Goal: Task Accomplishment & Management: Complete application form

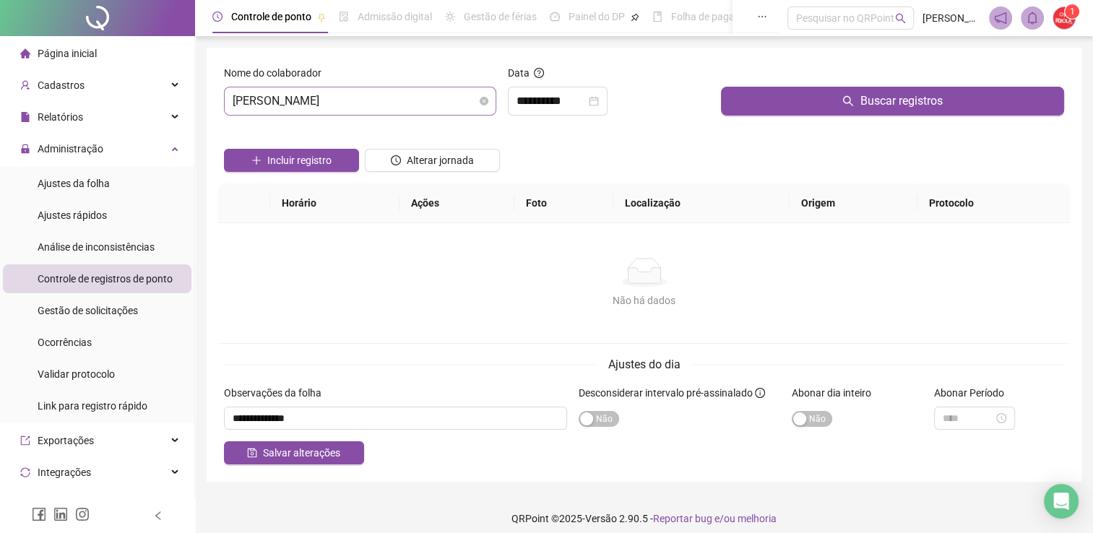
click at [441, 108] on span "[PERSON_NAME]" at bounding box center [360, 100] width 255 height 27
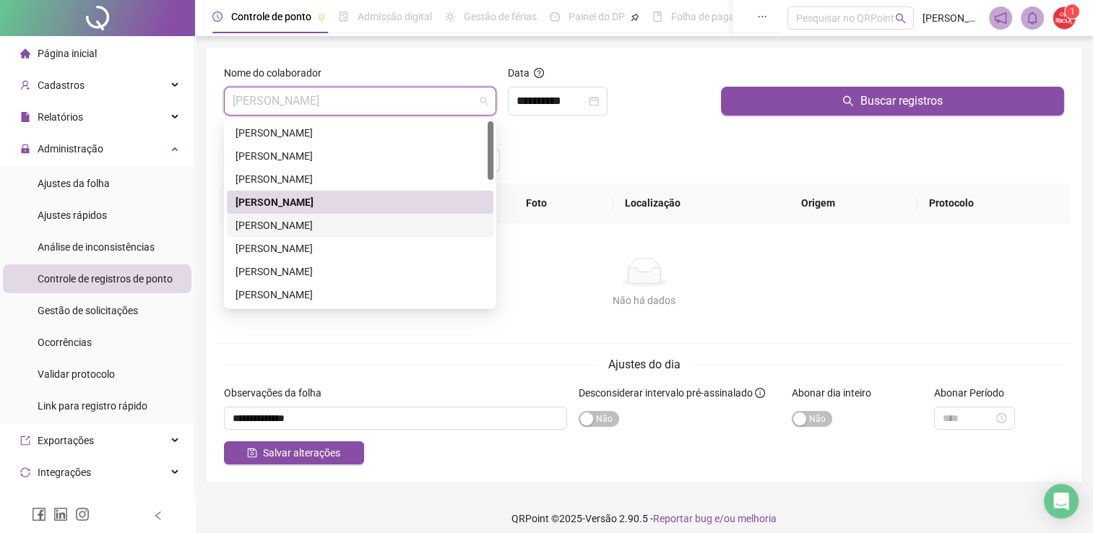
click at [365, 225] on div "[PERSON_NAME]" at bounding box center [359, 225] width 249 height 16
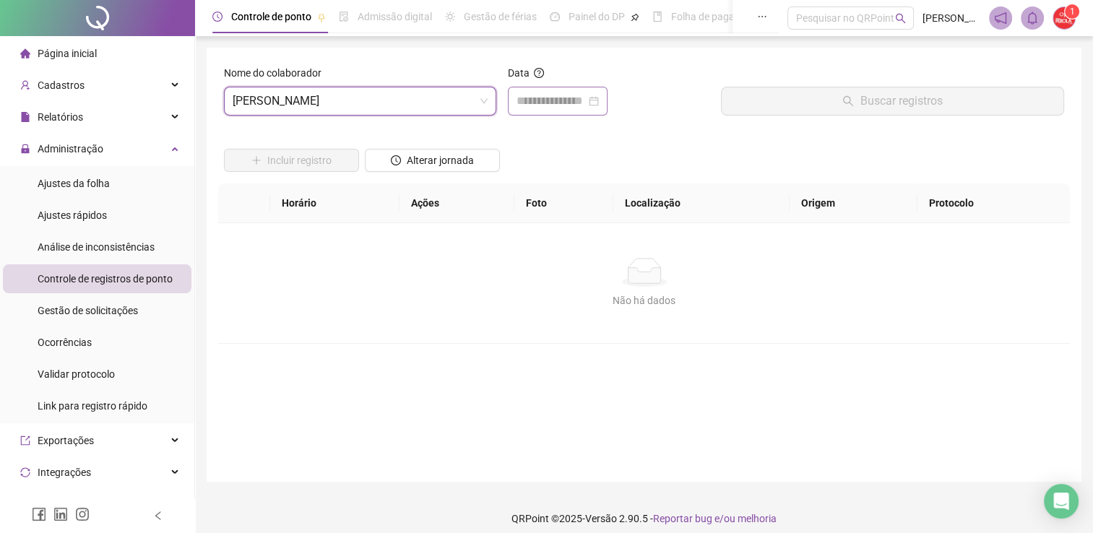
click at [546, 110] on div at bounding box center [558, 101] width 100 height 29
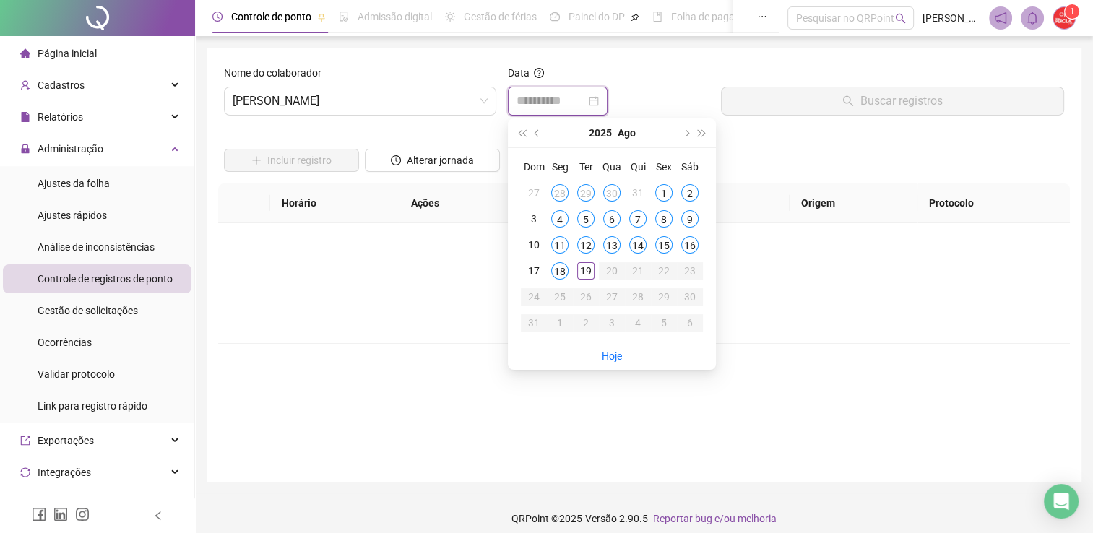
type input "**********"
click at [555, 272] on div "18" at bounding box center [559, 270] width 17 height 17
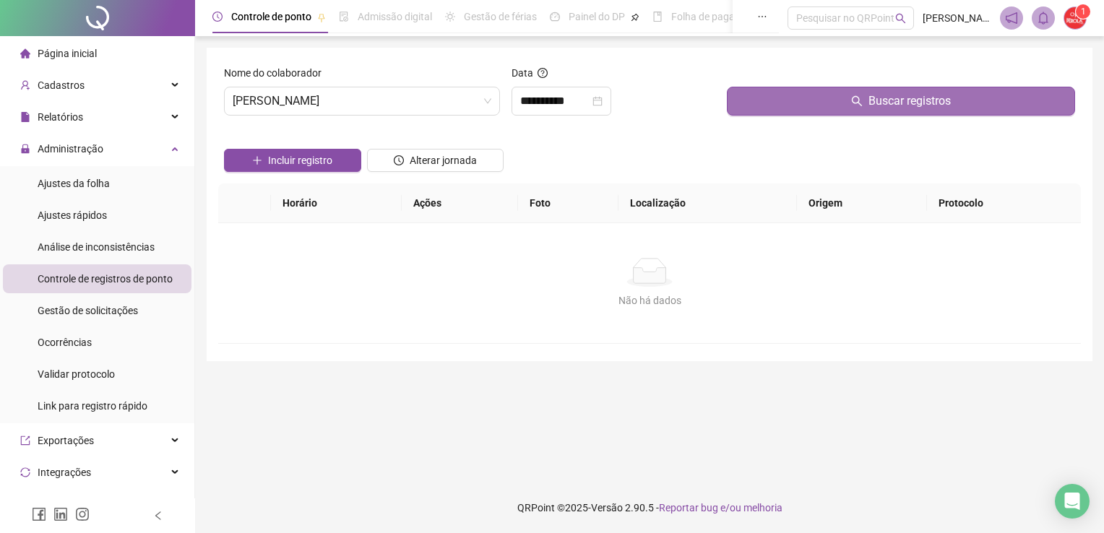
click at [828, 108] on button "Buscar registros" at bounding box center [901, 101] width 348 height 29
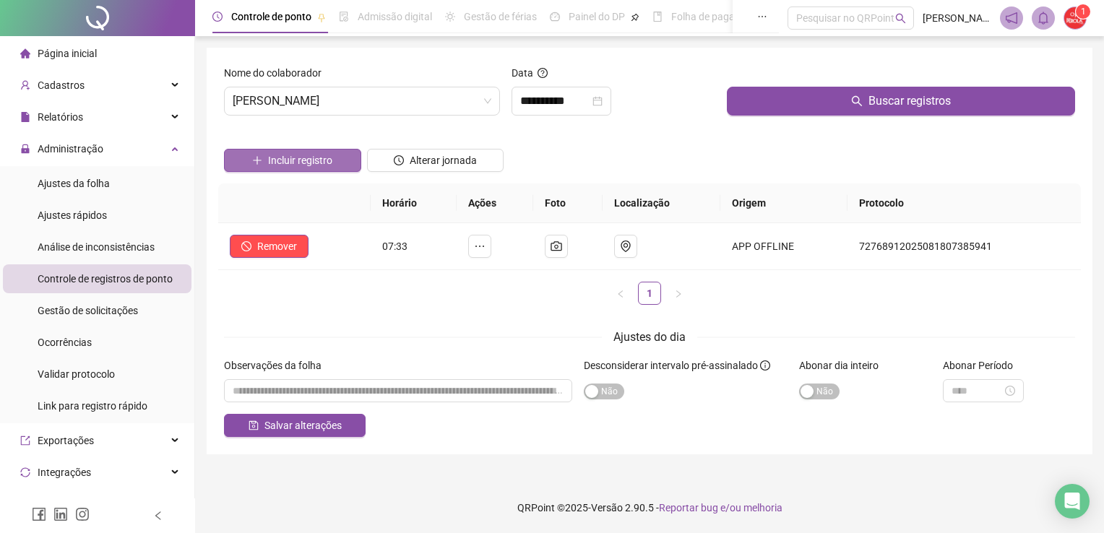
click at [338, 160] on button "Incluir registro" at bounding box center [292, 160] width 137 height 23
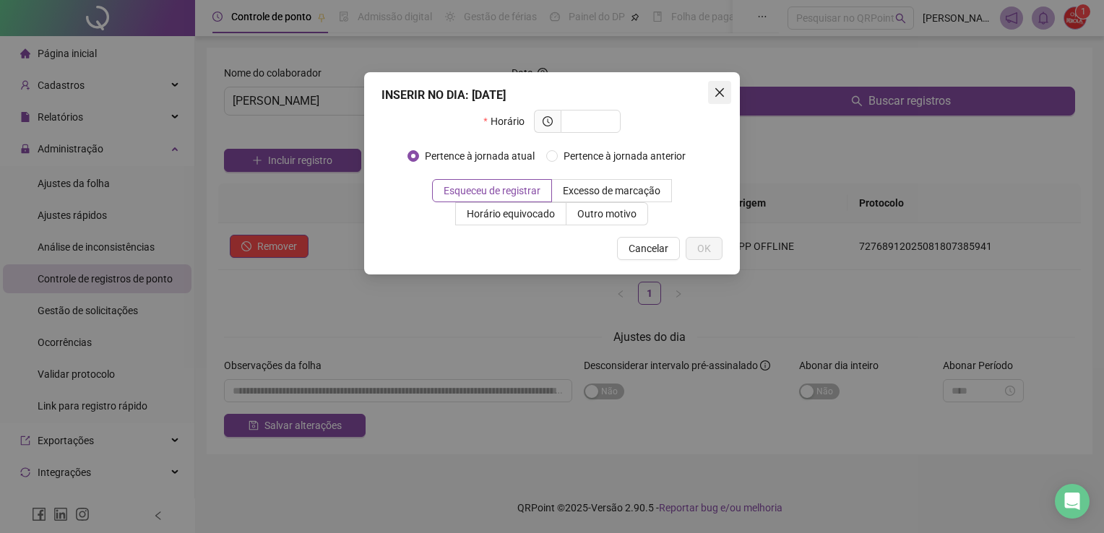
click at [716, 92] on icon "close" at bounding box center [720, 93] width 12 height 12
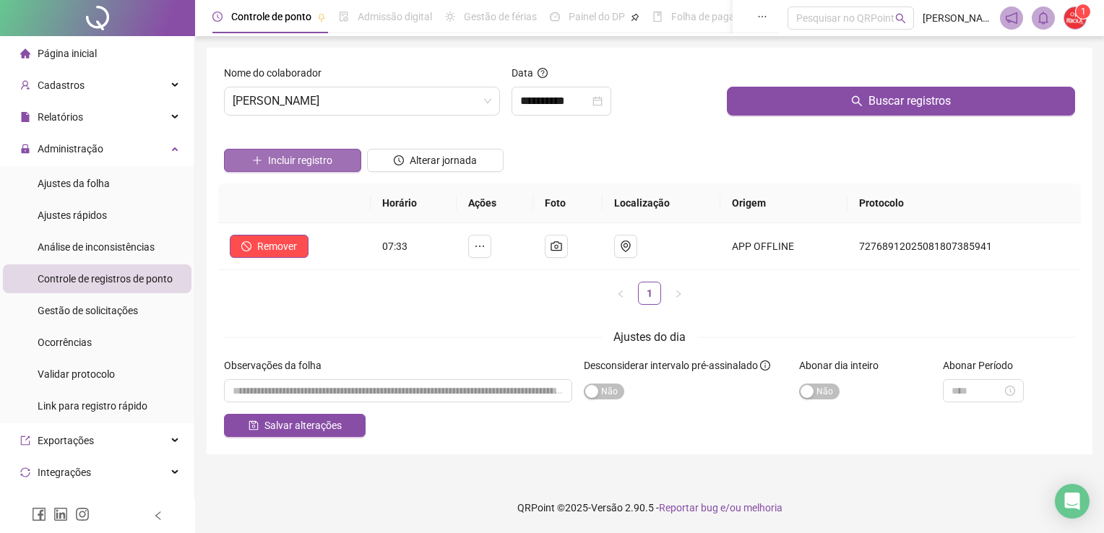
click at [252, 152] on button "Incluir registro" at bounding box center [292, 160] width 137 height 23
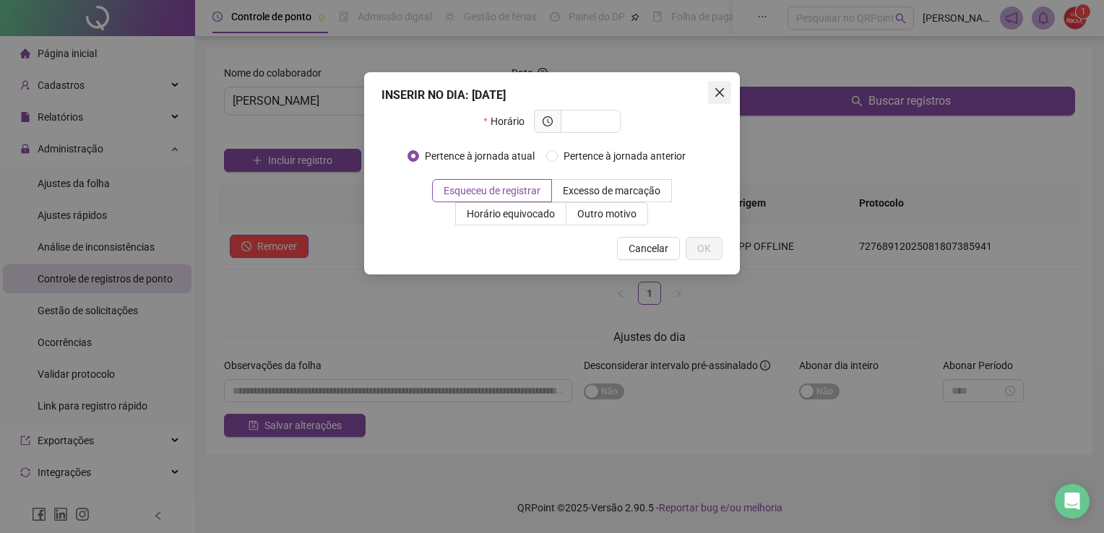
click at [711, 94] on span "Close" at bounding box center [719, 93] width 23 height 12
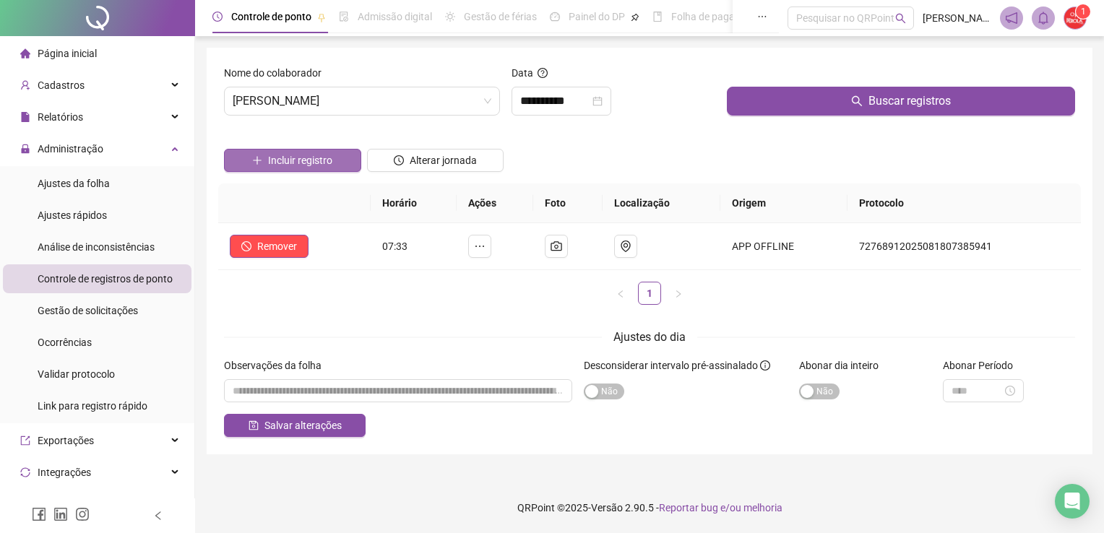
click at [308, 157] on span "Incluir registro" at bounding box center [300, 160] width 64 height 16
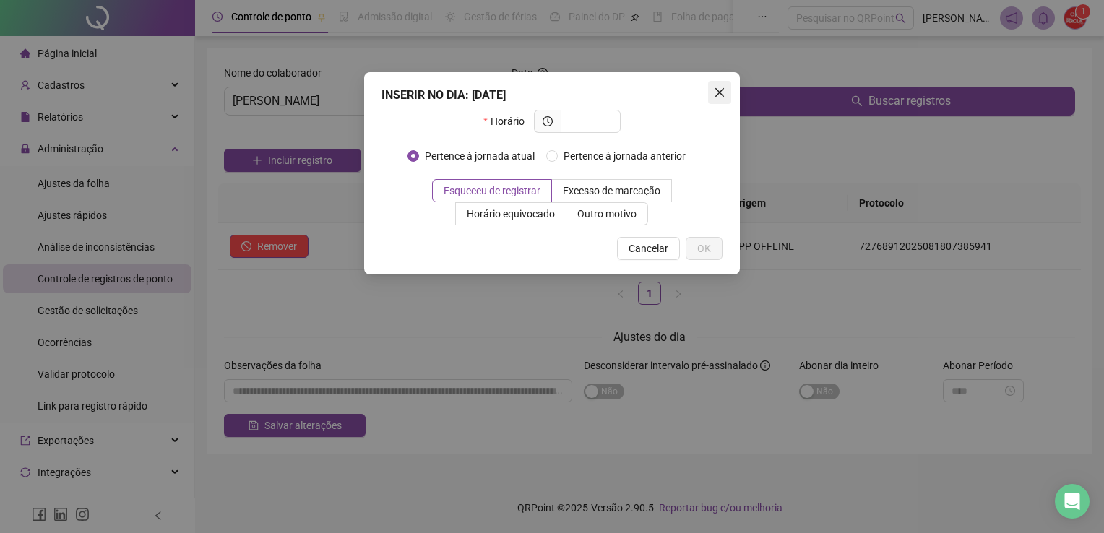
click at [722, 91] on icon "close" at bounding box center [720, 93] width 12 height 12
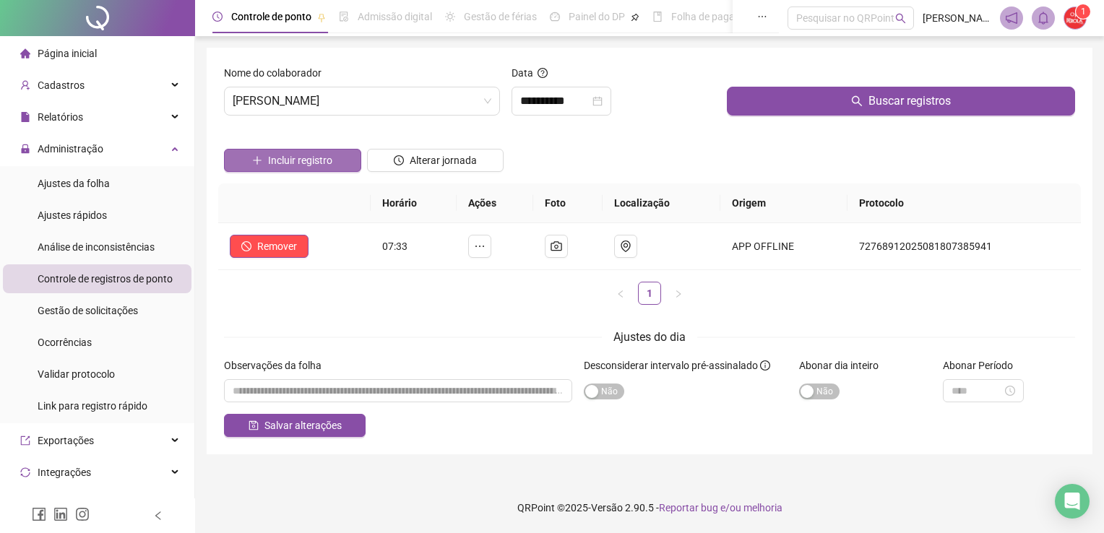
click at [252, 157] on icon "plus" at bounding box center [257, 160] width 10 height 10
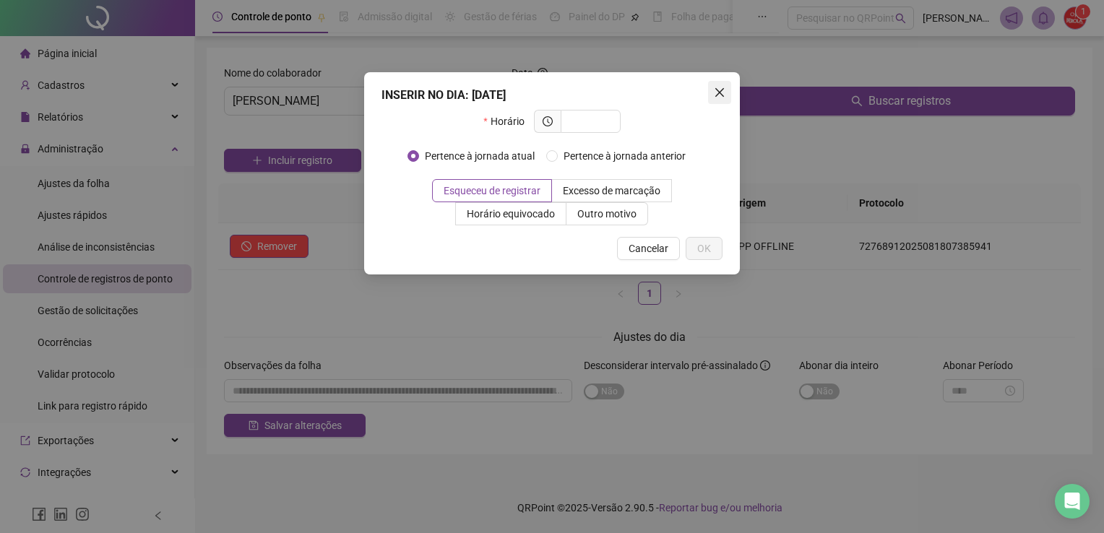
click at [721, 87] on icon "close" at bounding box center [720, 93] width 12 height 12
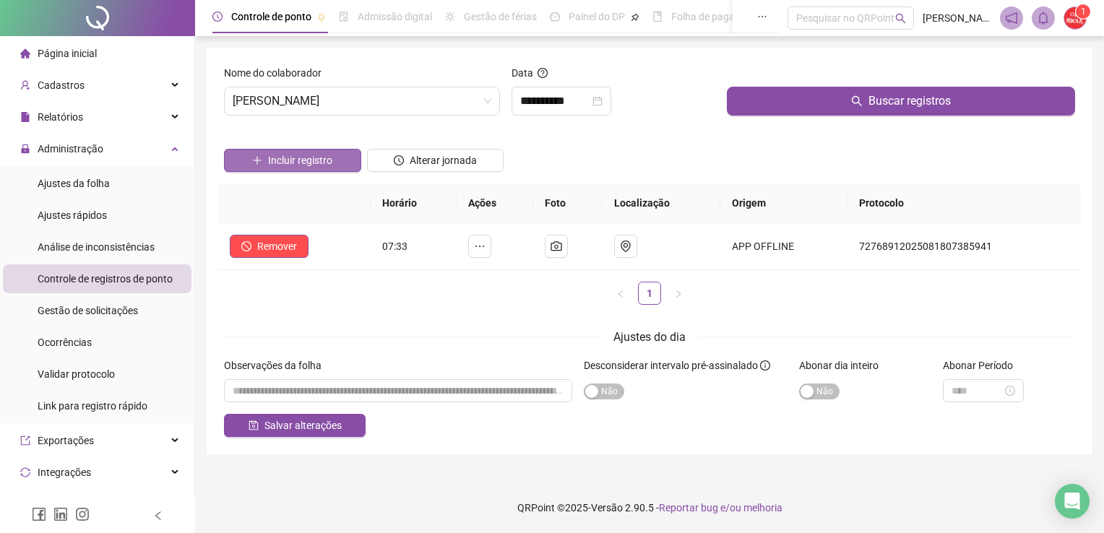
click at [318, 166] on span "Incluir registro" at bounding box center [300, 160] width 64 height 16
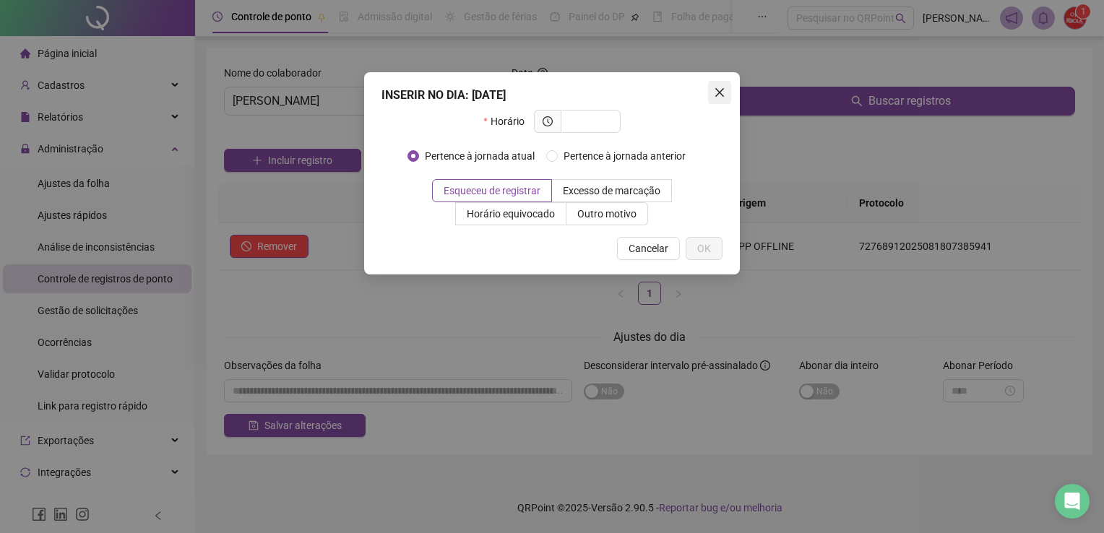
click at [728, 91] on span "Close" at bounding box center [719, 93] width 23 height 12
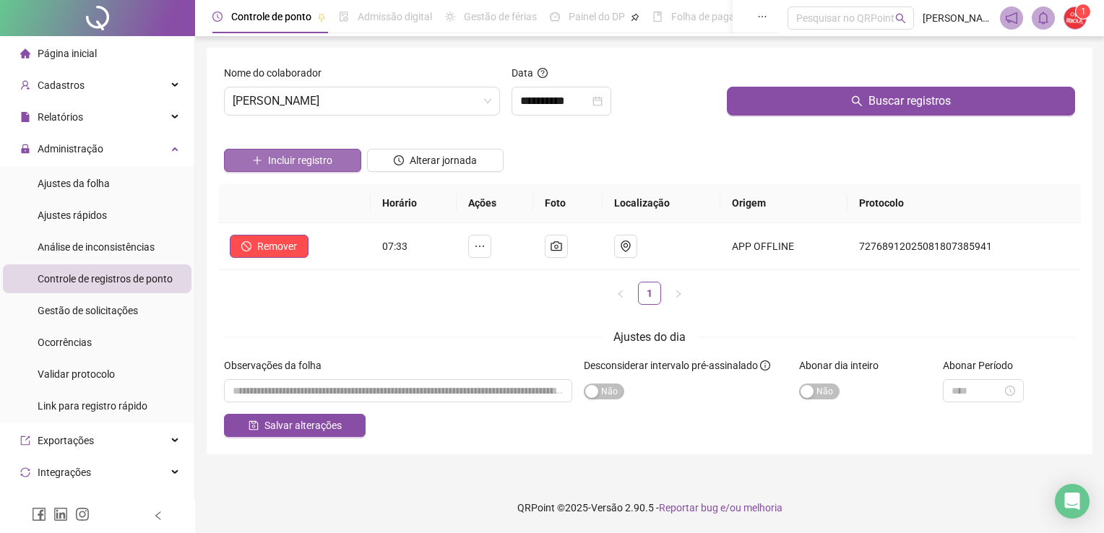
click at [301, 155] on span "Incluir registro" at bounding box center [300, 160] width 64 height 16
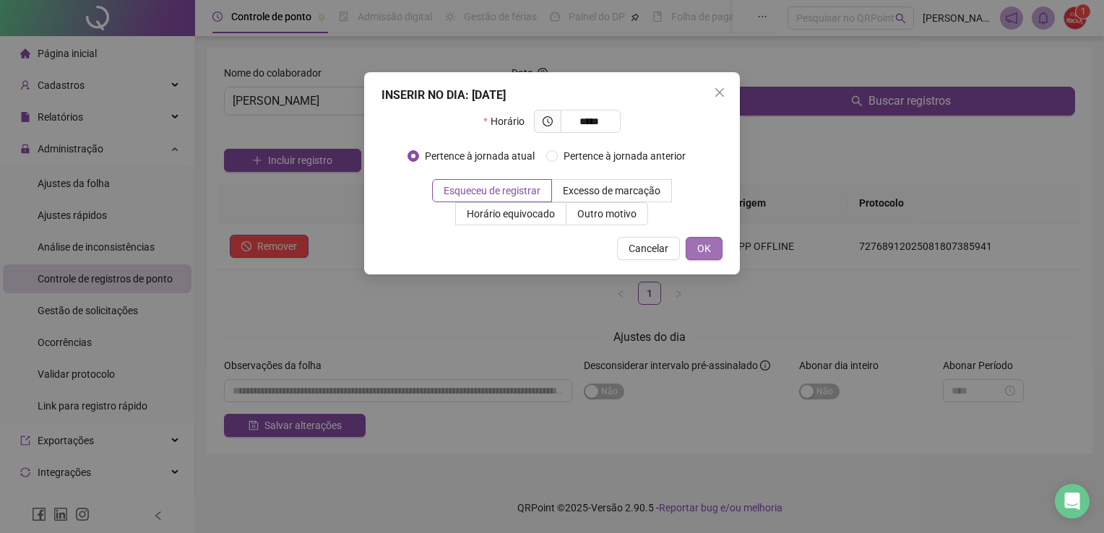
type input "*****"
click at [714, 244] on button "OK" at bounding box center [703, 248] width 37 height 23
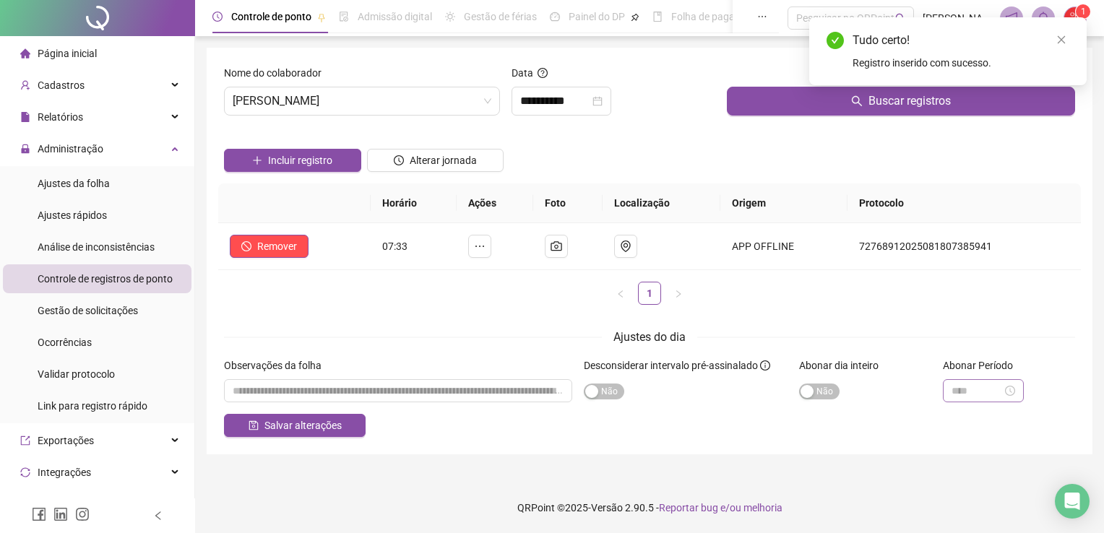
click at [1015, 389] on div at bounding box center [983, 391] width 64 height 16
type input "*****"
click at [963, 261] on div "03" at bounding box center [962, 257] width 35 height 20
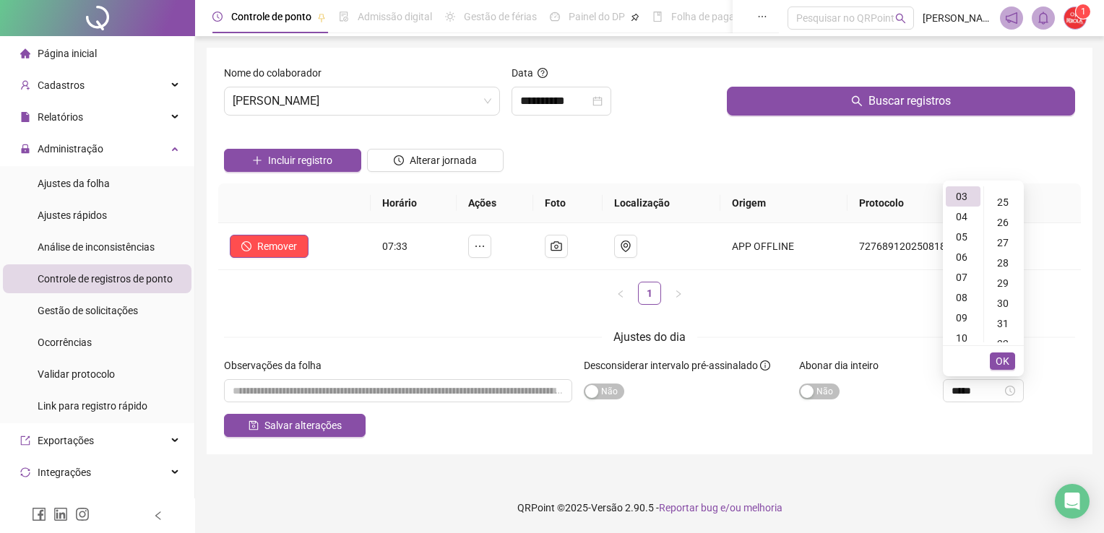
scroll to position [520, 0]
click at [1003, 285] on div "30" at bounding box center [1004, 283] width 35 height 20
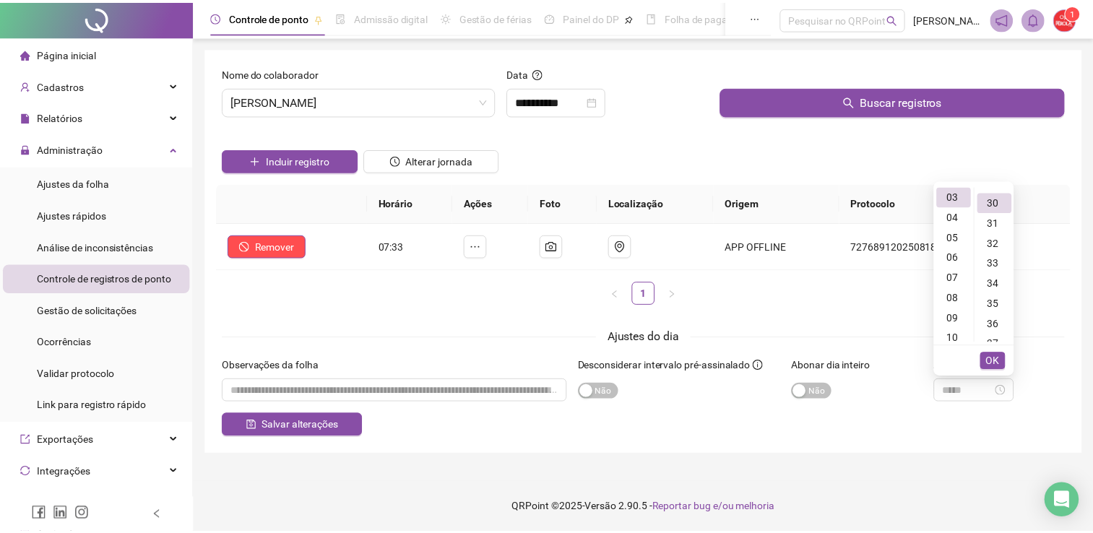
scroll to position [607, 0]
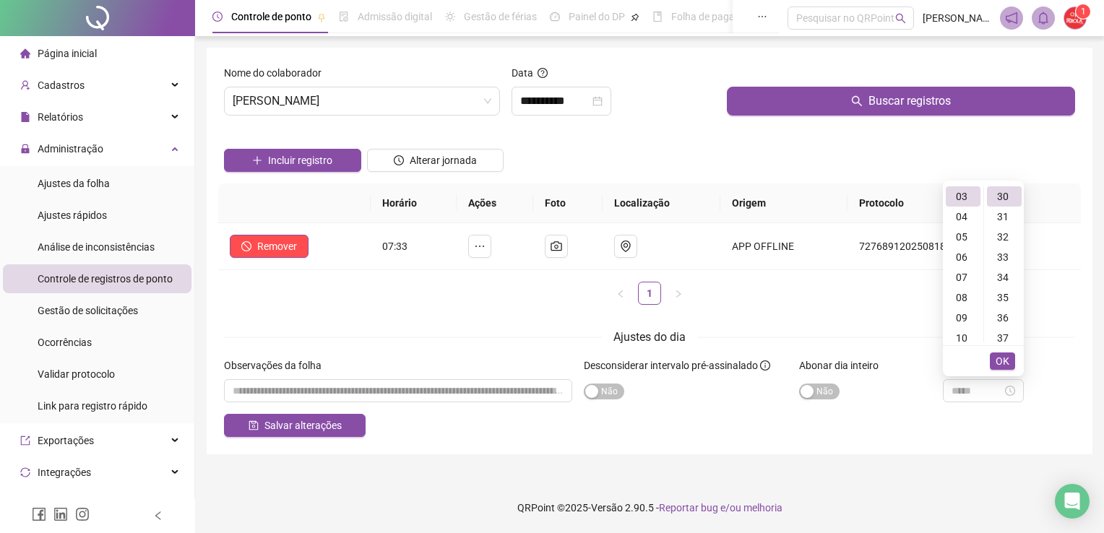
type input "*****"
click at [1005, 360] on span "OK" at bounding box center [1002, 361] width 14 height 16
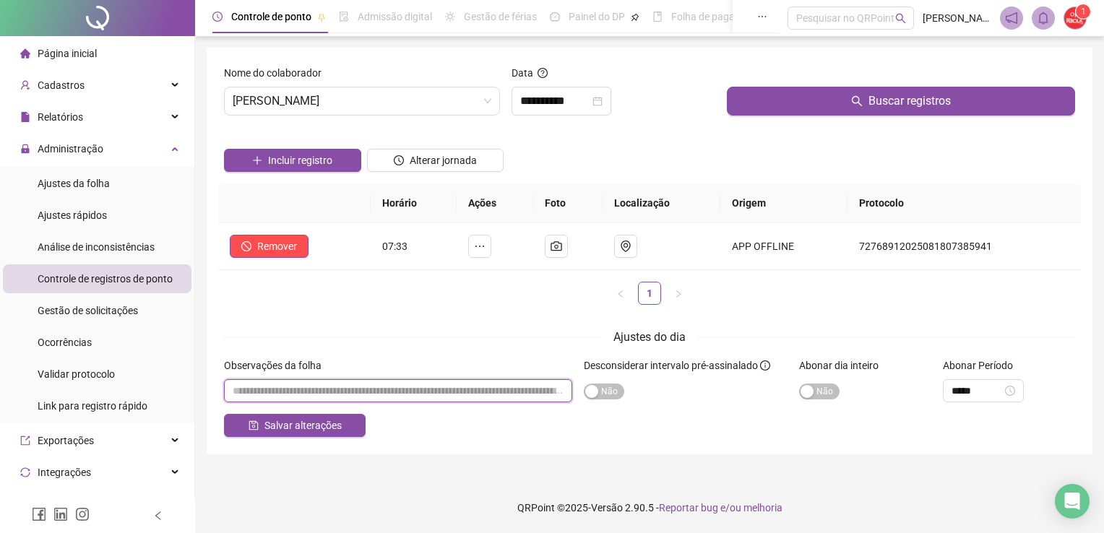
click at [265, 385] on input "textarea" at bounding box center [398, 390] width 348 height 23
type input "*"
click at [237, 392] on input "textarea" at bounding box center [398, 390] width 348 height 23
click at [302, 387] on input "textarea" at bounding box center [398, 390] width 348 height 23
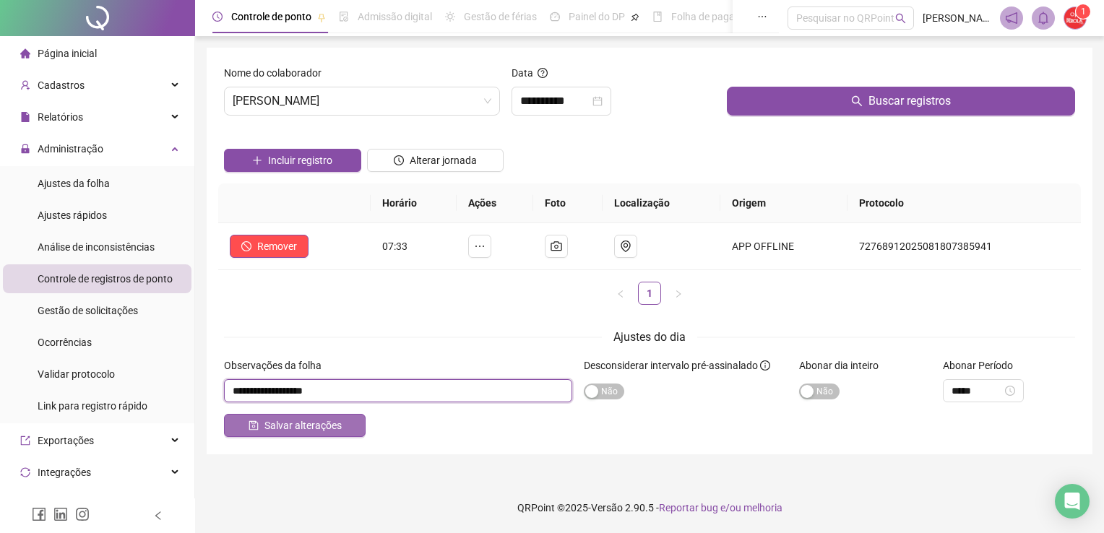
type input "**********"
click at [324, 424] on span "Salvar alterações" at bounding box center [302, 425] width 77 height 16
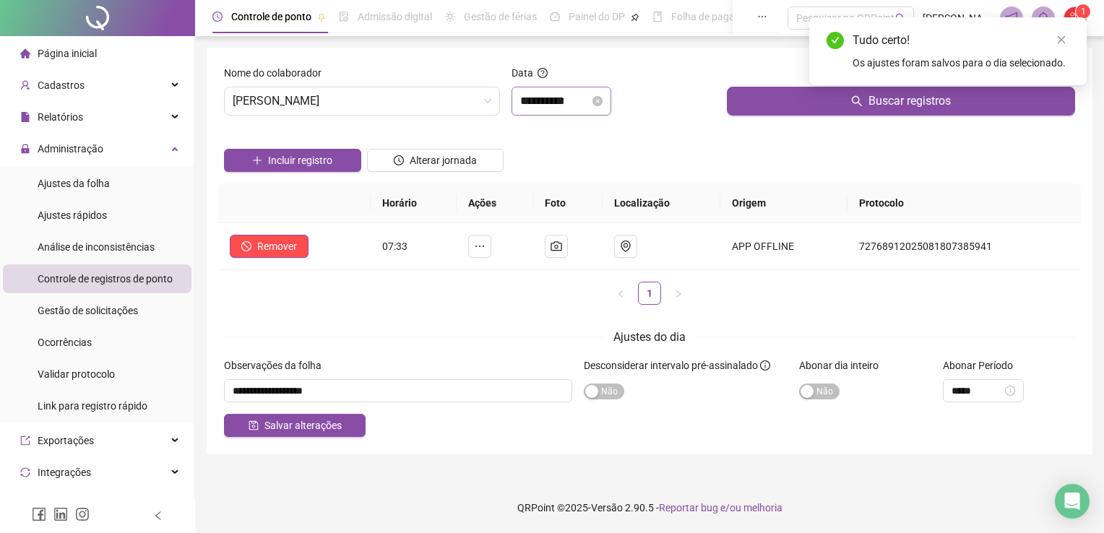
click at [574, 91] on div "**********" at bounding box center [561, 101] width 100 height 29
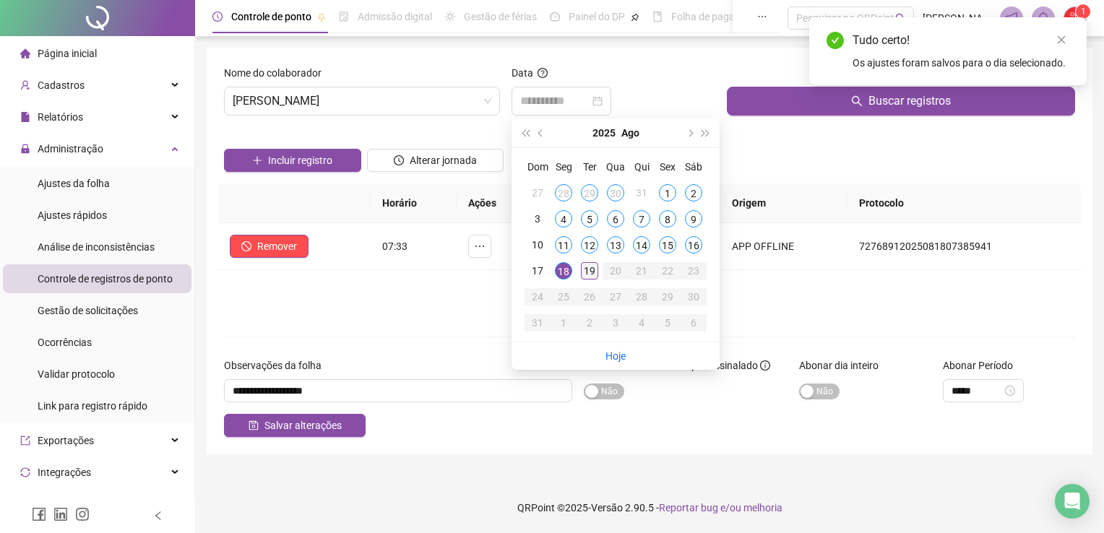
click at [595, 267] on div "19" at bounding box center [589, 270] width 17 height 17
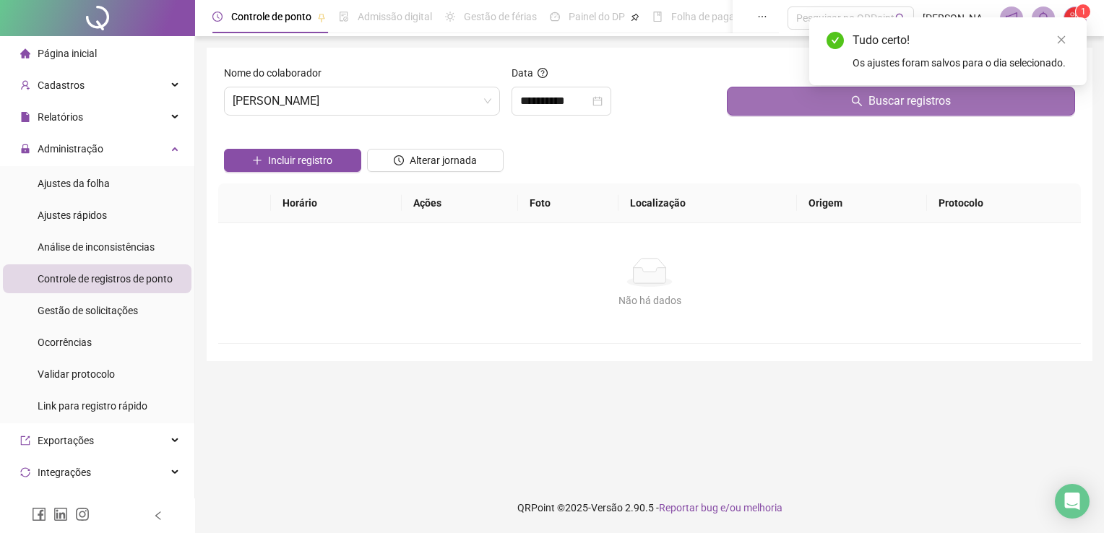
click at [754, 106] on button "Buscar registros" at bounding box center [901, 101] width 348 height 29
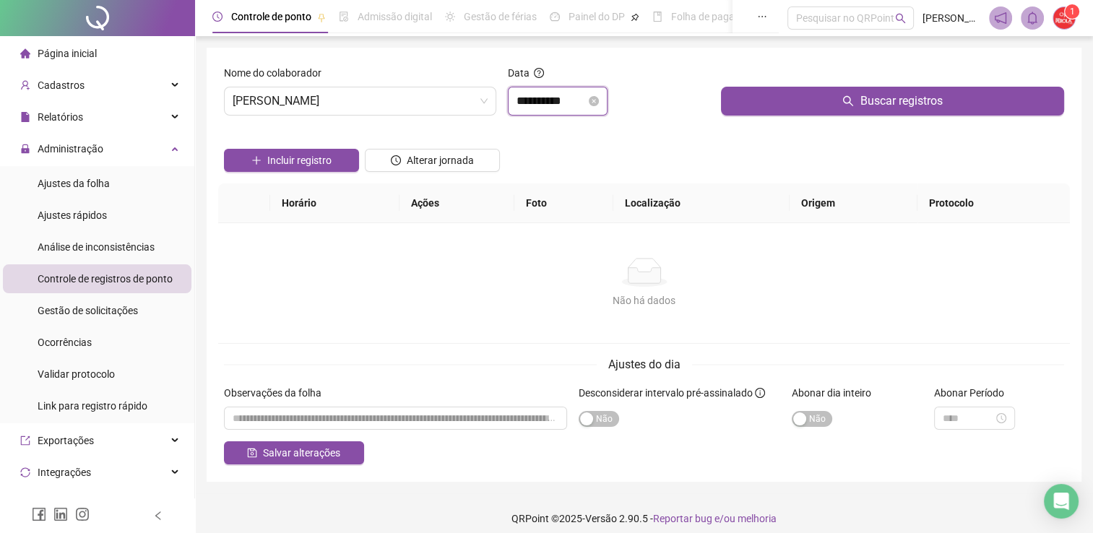
click at [565, 99] on input "**********" at bounding box center [550, 100] width 69 height 17
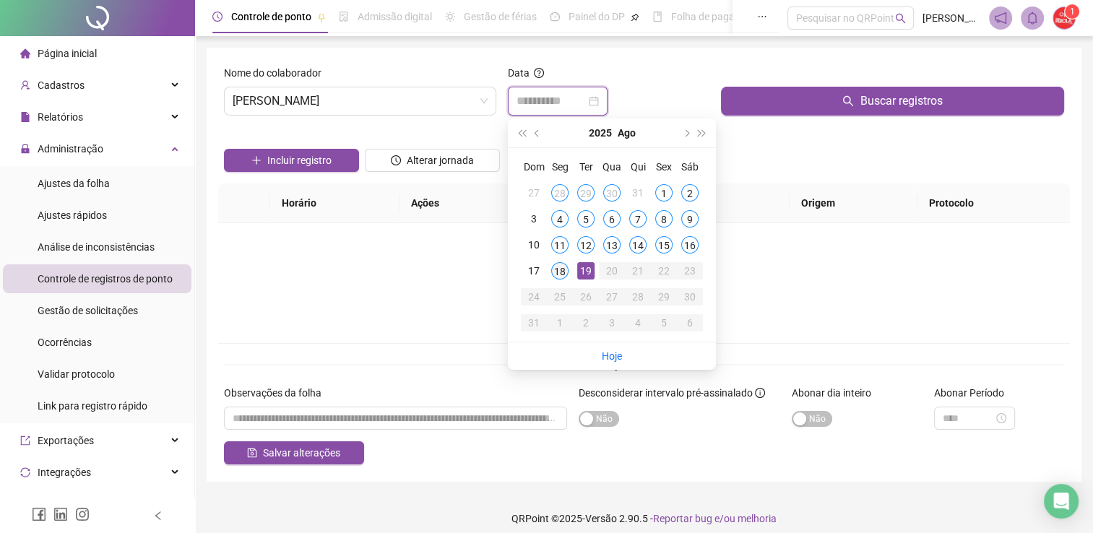
type input "**********"
click at [563, 270] on div "18" at bounding box center [559, 270] width 17 height 17
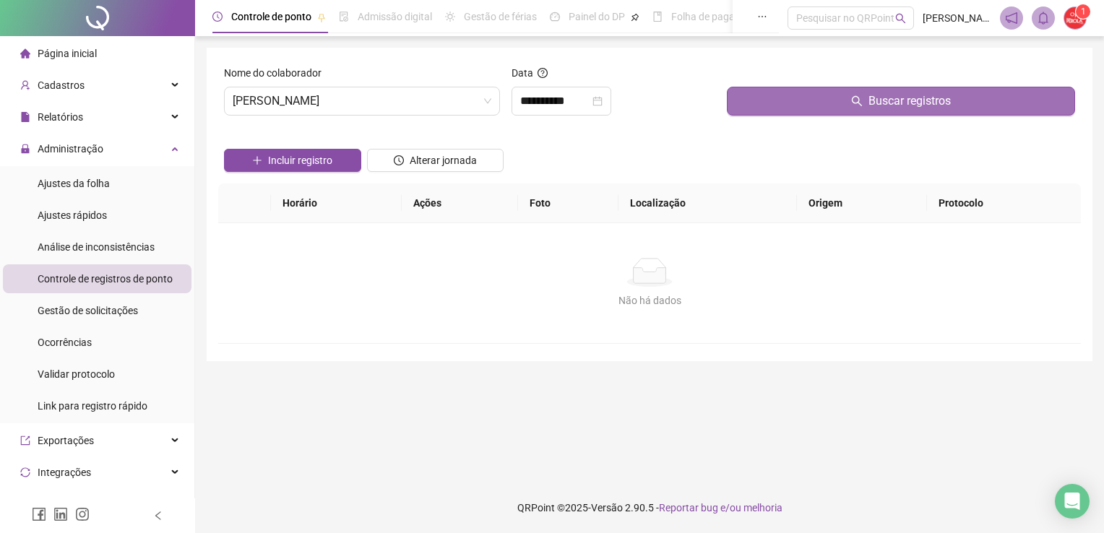
click at [803, 108] on button "Buscar registros" at bounding box center [901, 101] width 348 height 29
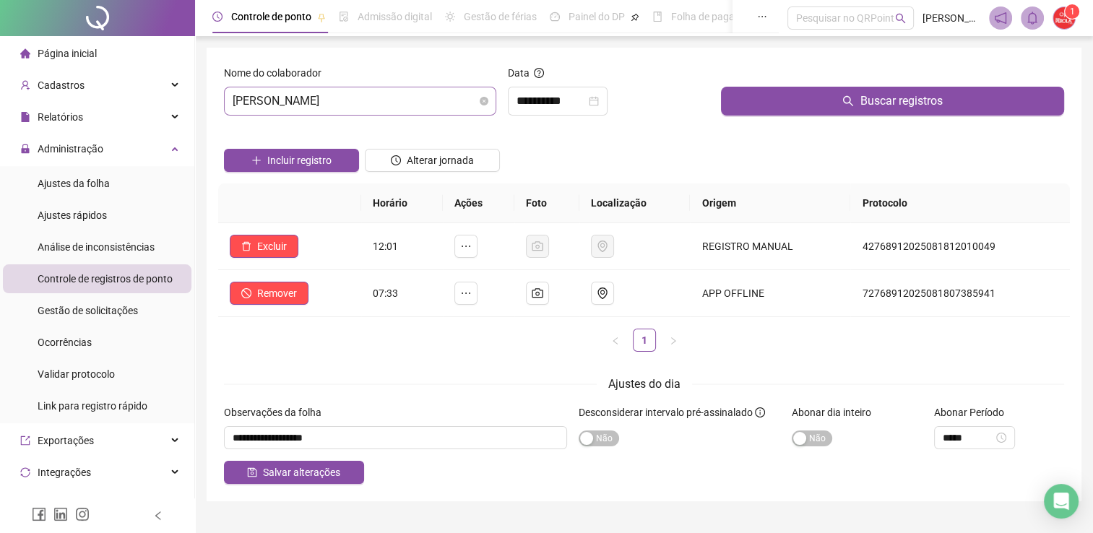
click at [445, 95] on span "[PERSON_NAME]" at bounding box center [360, 100] width 255 height 27
